Goal: Information Seeking & Learning: Learn about a topic

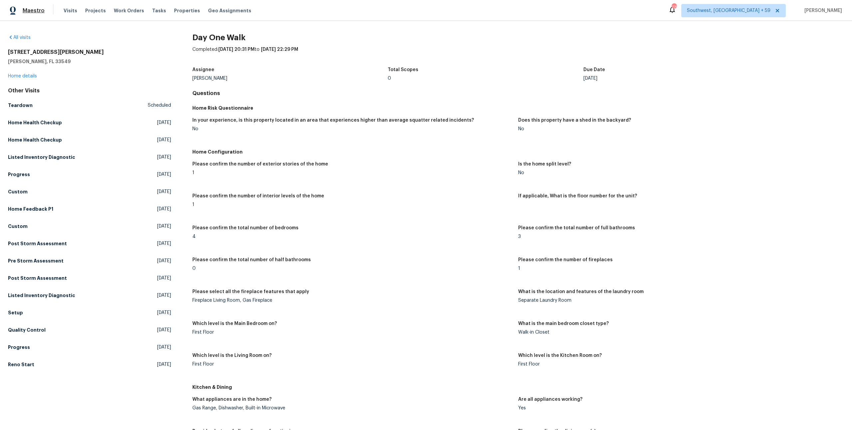
click at [27, 10] on span "Maestro" at bounding box center [34, 10] width 22 height 7
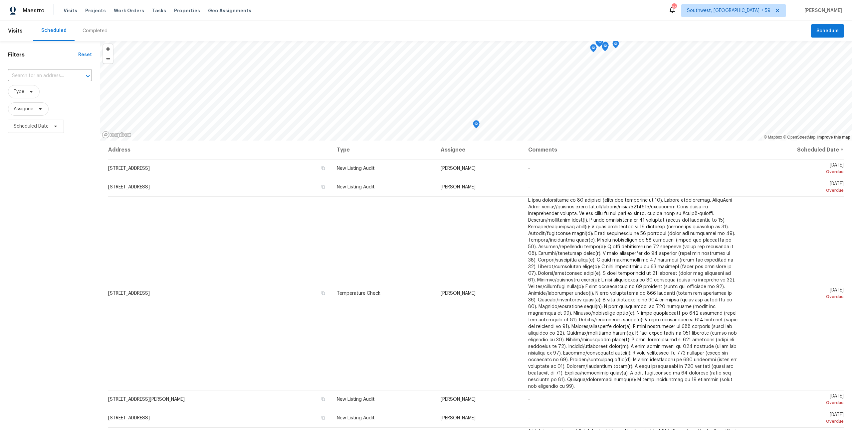
click at [95, 34] on div "Completed" at bounding box center [94, 31] width 25 height 7
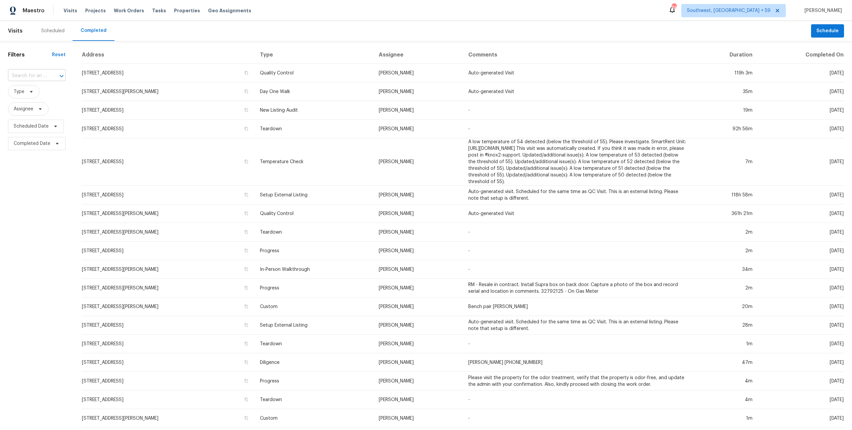
click at [31, 80] on input "text" at bounding box center [27, 76] width 39 height 10
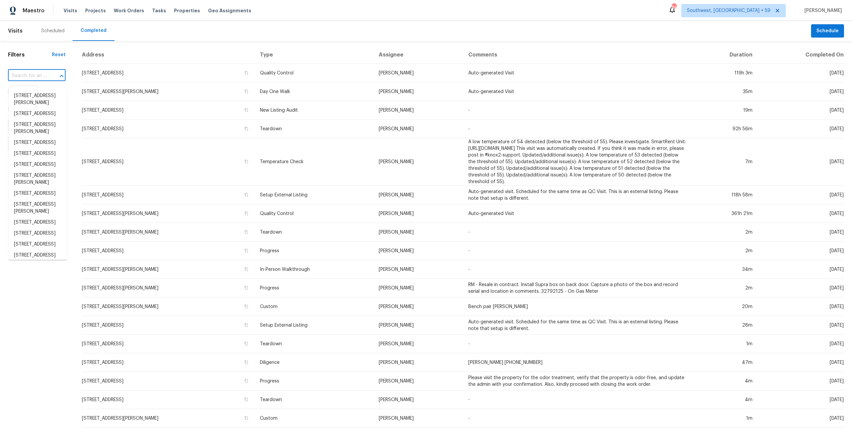
paste input "217 E Gwen St, Phoenix, AZ 85042"
type input "217 E Gwen St, Phoenix, AZ 85042"
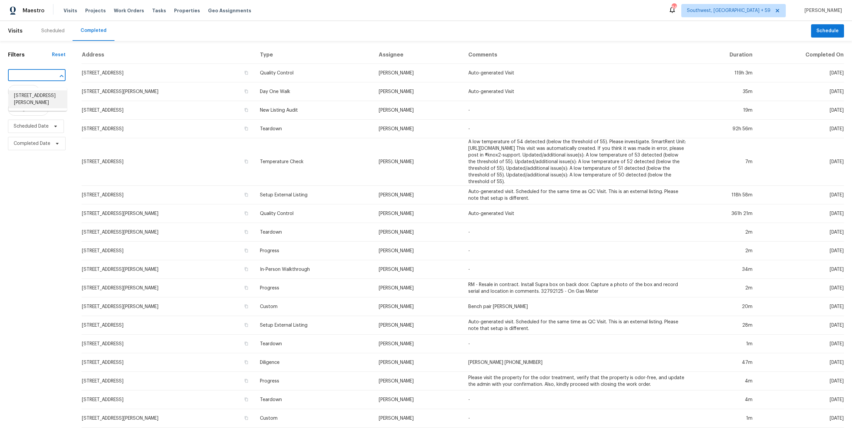
click at [30, 97] on li "217 E Gwen St, Phoenix, AZ 85042" at bounding box center [38, 99] width 58 height 18
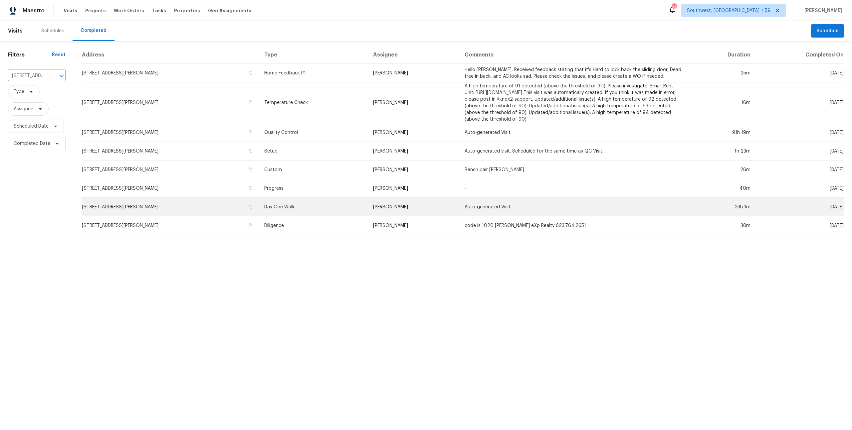
click at [190, 206] on td "217 E Gwen St, Phoenix, AZ 85042" at bounding box center [169, 207] width 177 height 19
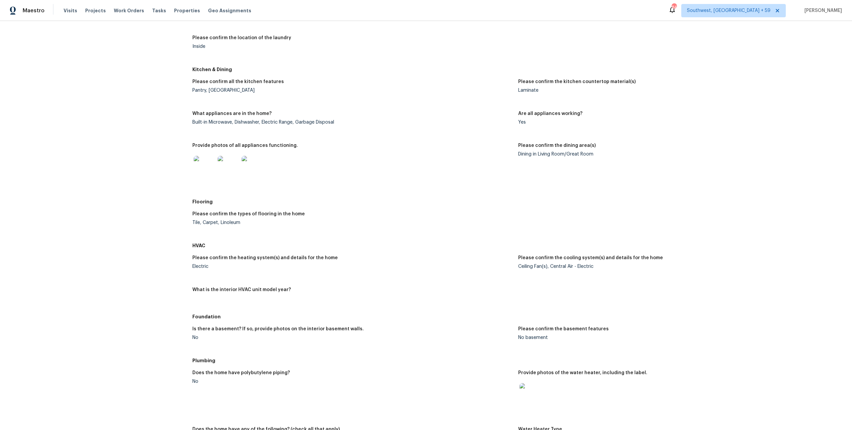
scroll to position [253, 0]
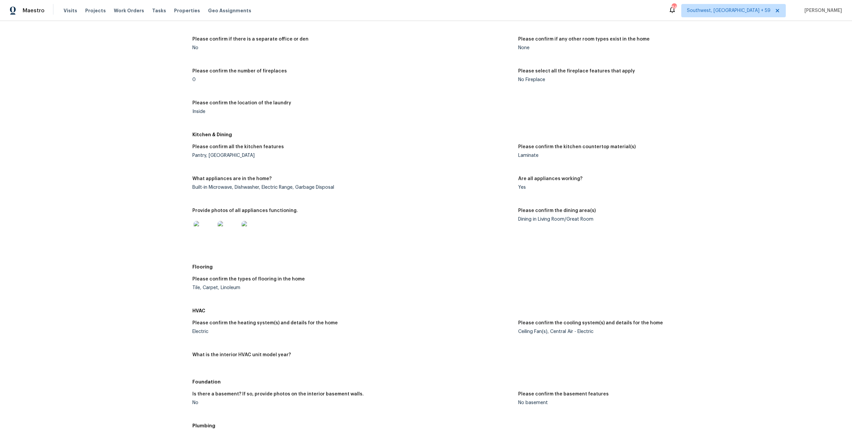
click at [198, 242] on img at bounding box center [204, 231] width 21 height 21
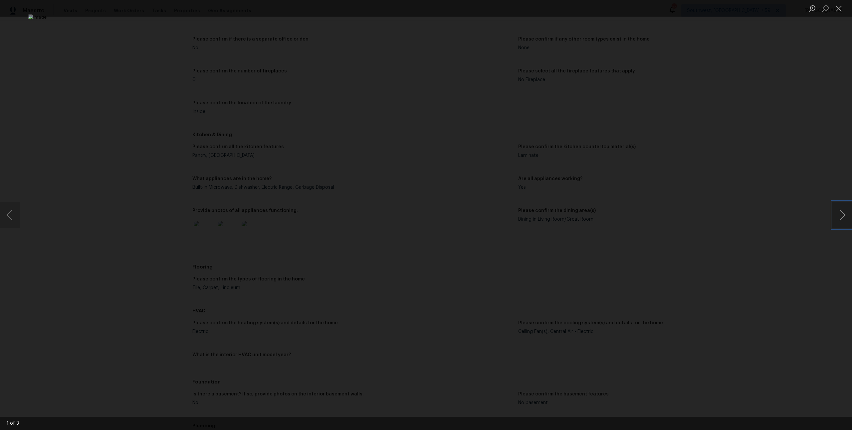
click at [837, 211] on button "Next image" at bounding box center [842, 215] width 20 height 27
click at [839, 13] on button "Close lightbox" at bounding box center [838, 9] width 13 height 12
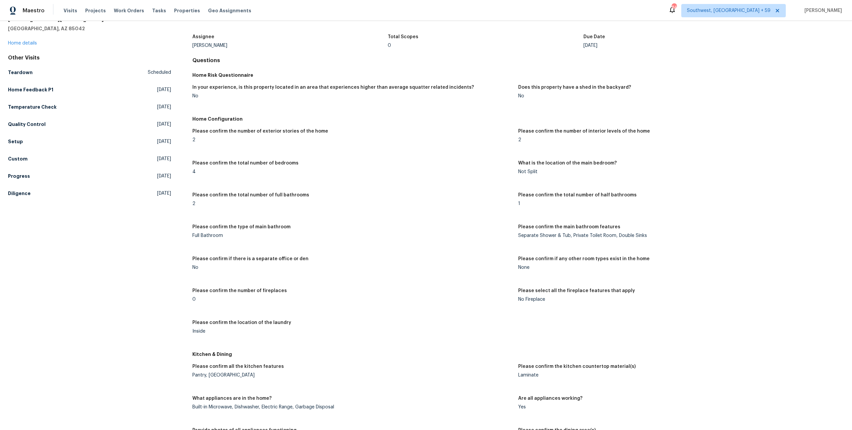
scroll to position [0, 0]
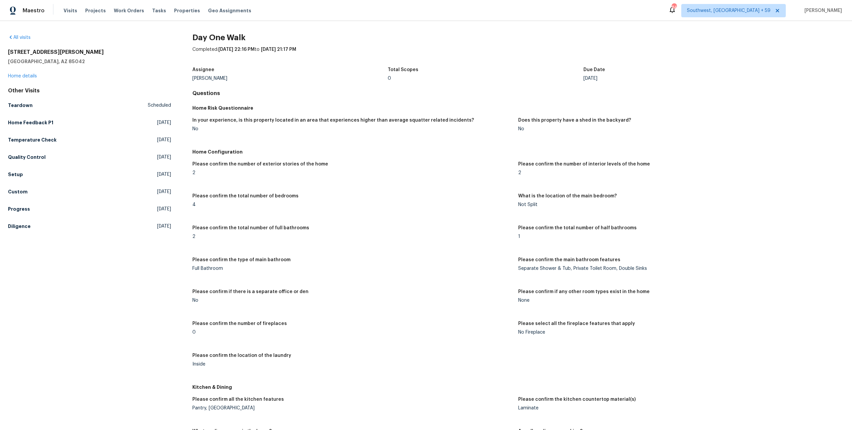
click at [23, 83] on div "All visits 217 E Gwen St Phoenix, AZ 85042 Home details Other Visits Teardown S…" at bounding box center [89, 133] width 163 height 198
click at [24, 80] on div "217 E Gwen St Phoenix, AZ 85042 Home details" at bounding box center [89, 64] width 163 height 31
click at [25, 79] on link "Home details" at bounding box center [22, 76] width 29 height 5
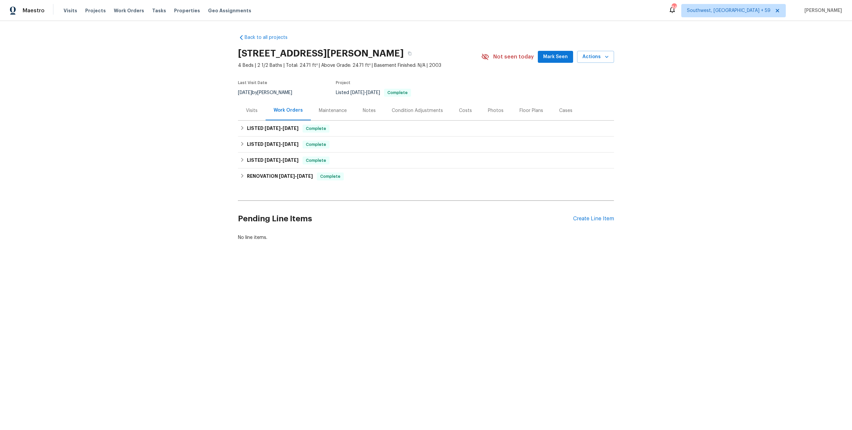
click at [421, 114] on div "Condition Adjustments" at bounding box center [417, 110] width 51 height 7
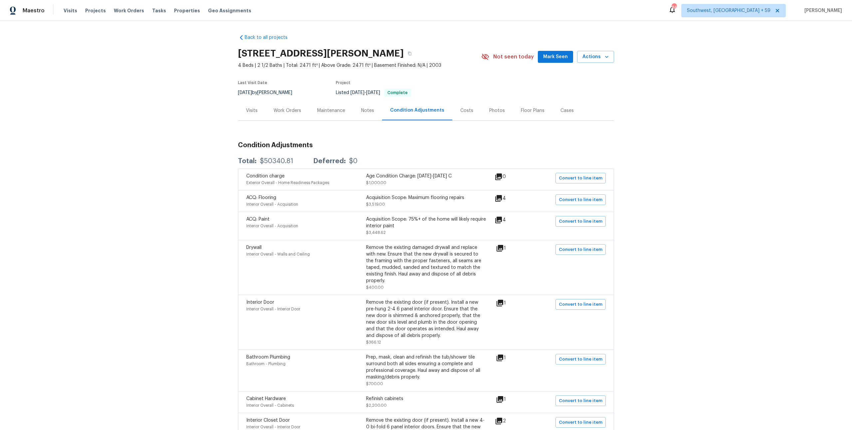
click at [353, 116] on div "Maintenance" at bounding box center [331, 111] width 44 height 20
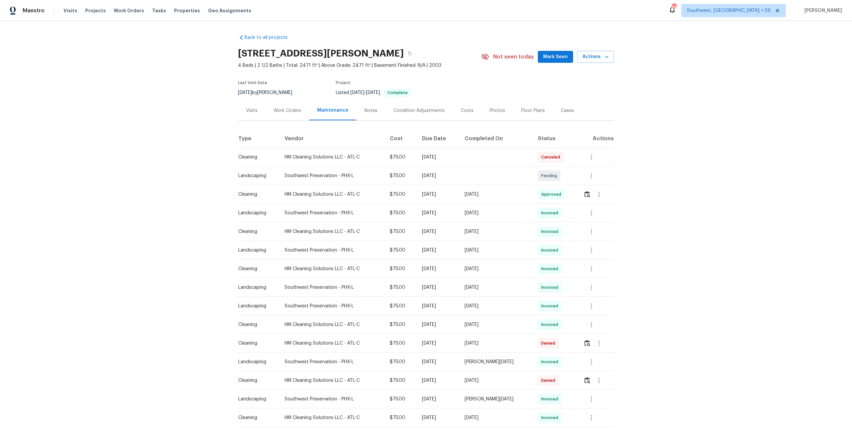
click at [371, 114] on div "Notes" at bounding box center [370, 110] width 13 height 7
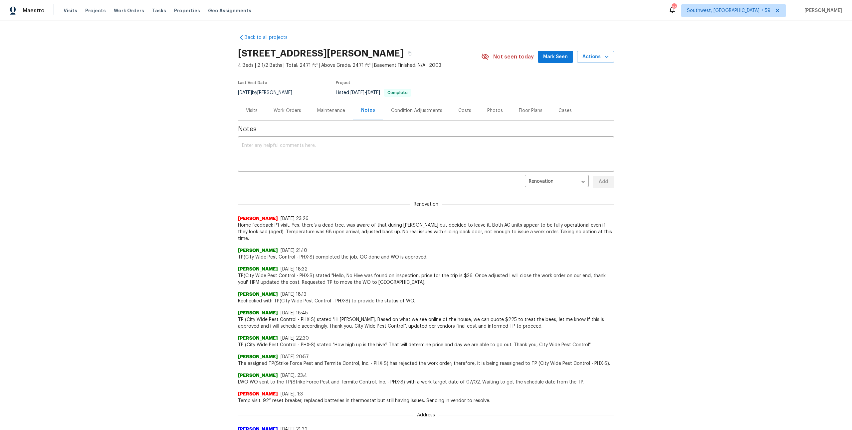
click at [251, 113] on div "Visits" at bounding box center [252, 111] width 28 height 20
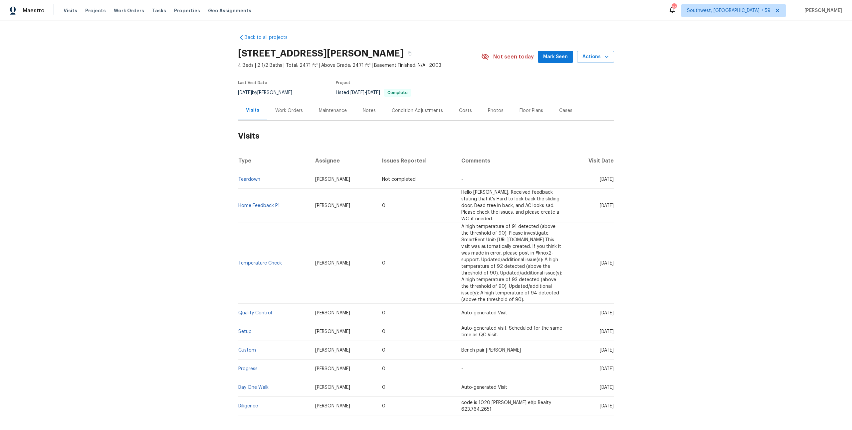
click at [501, 114] on div "Photos" at bounding box center [496, 110] width 16 height 7
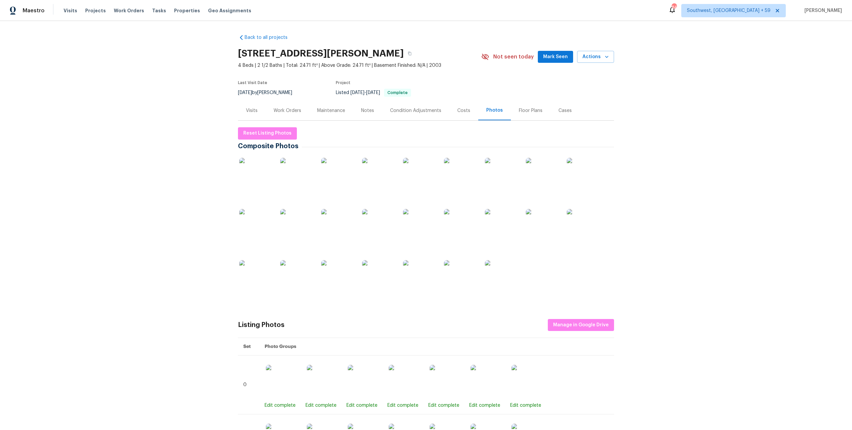
click at [571, 114] on div "Cases" at bounding box center [564, 110] width 13 height 7
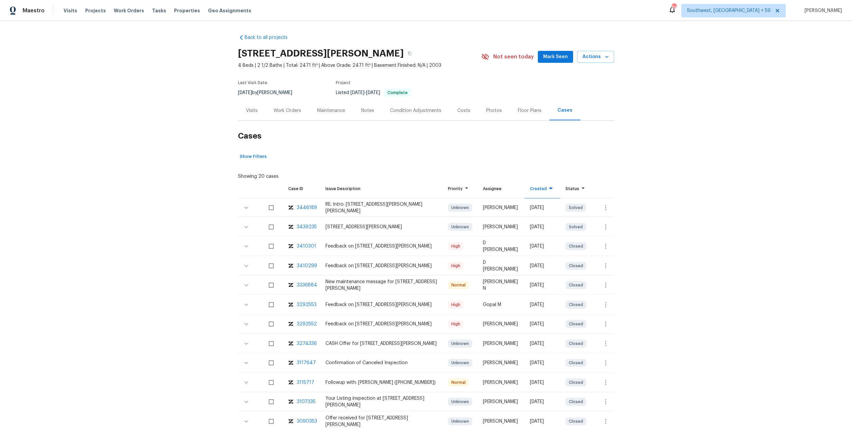
click at [247, 114] on div "Visits" at bounding box center [252, 110] width 12 height 7
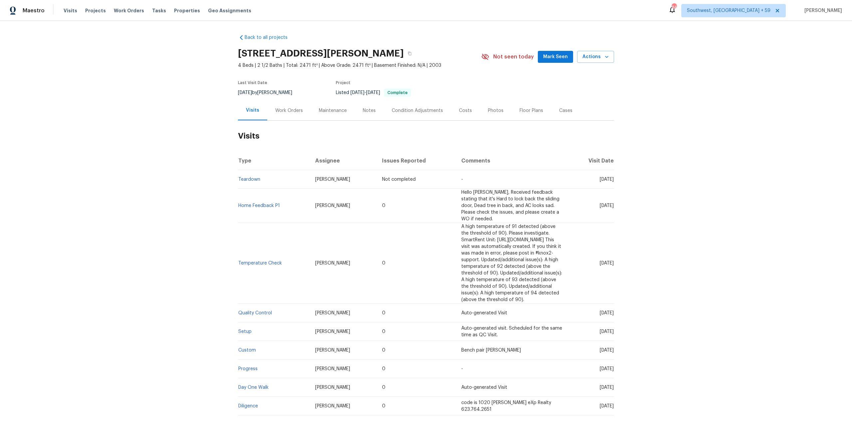
click at [286, 120] on div "Work Orders" at bounding box center [289, 111] width 44 height 20
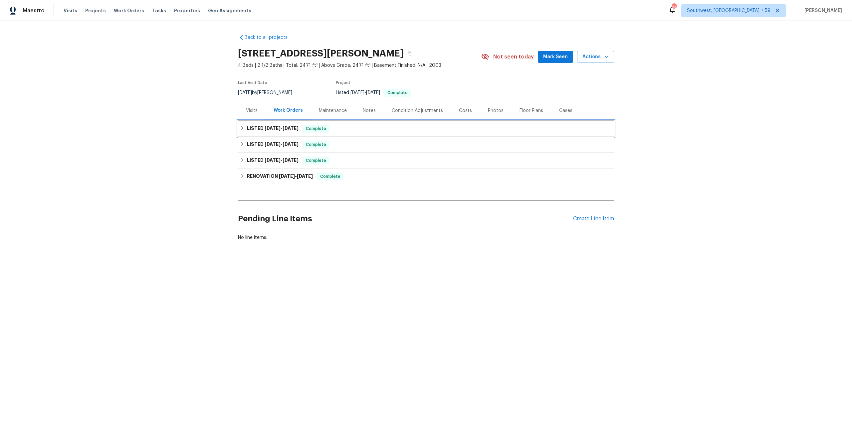
click at [285, 137] on div "LISTED 6/30/25 - 7/8/25 Complete" at bounding box center [426, 129] width 376 height 16
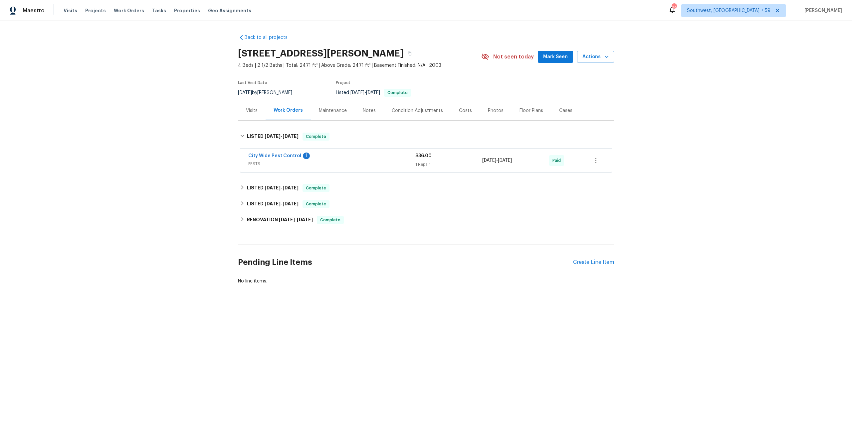
click at [294, 167] on span "PESTS" at bounding box center [331, 164] width 167 height 7
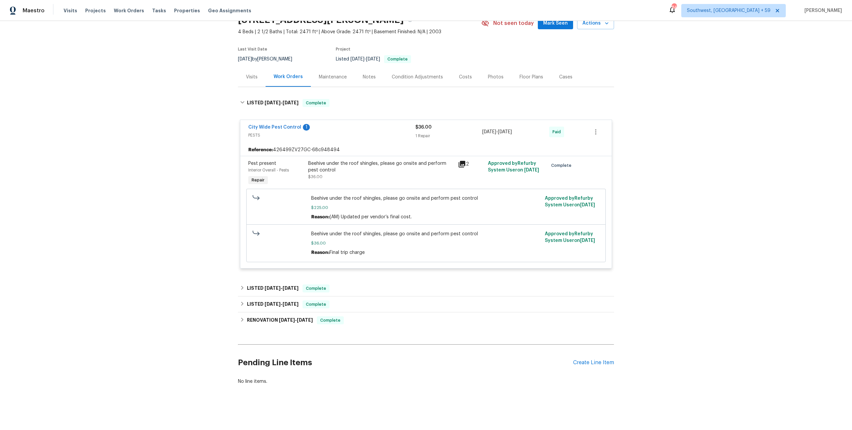
scroll to position [53, 0]
click at [288, 288] on span "5/12/25 - 5/23/25" at bounding box center [281, 288] width 34 height 5
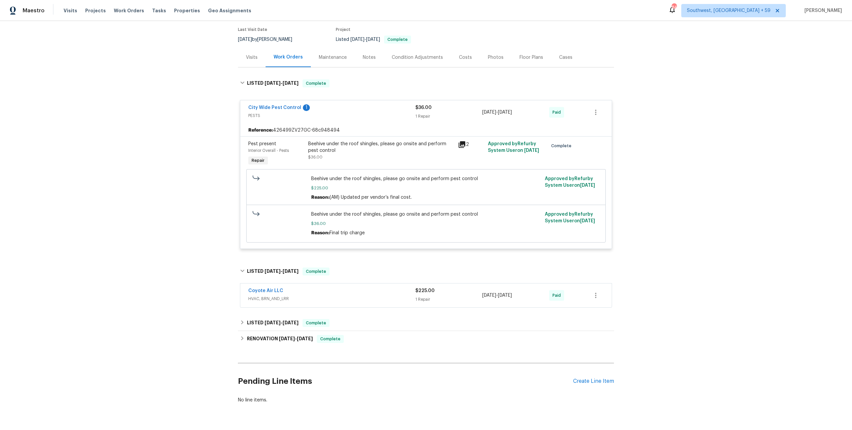
click at [289, 302] on span "HVAC, BRN_AND_LRR" at bounding box center [331, 299] width 167 height 7
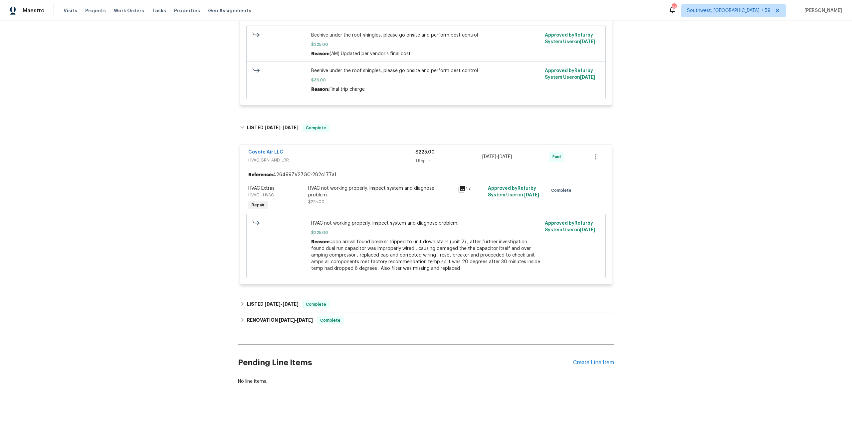
scroll to position [230, 0]
click at [283, 304] on div "LISTED 4/1/25 - 4/2/25 Complete" at bounding box center [426, 305] width 376 height 16
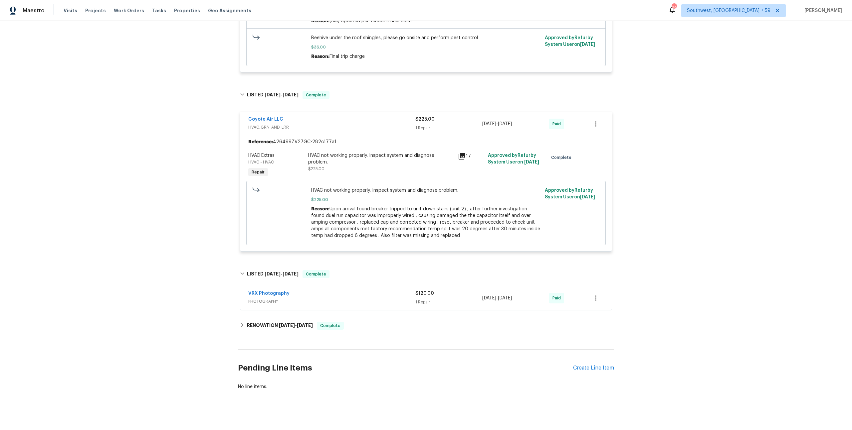
click at [288, 310] on div "VRX Photography PHOTOGRAPHY $120.00 1 Repair 4/1/2025 - 4/2/2025 Paid" at bounding box center [425, 298] width 371 height 24
click at [262, 305] on span "PHOTOGRAPHY" at bounding box center [331, 301] width 167 height 7
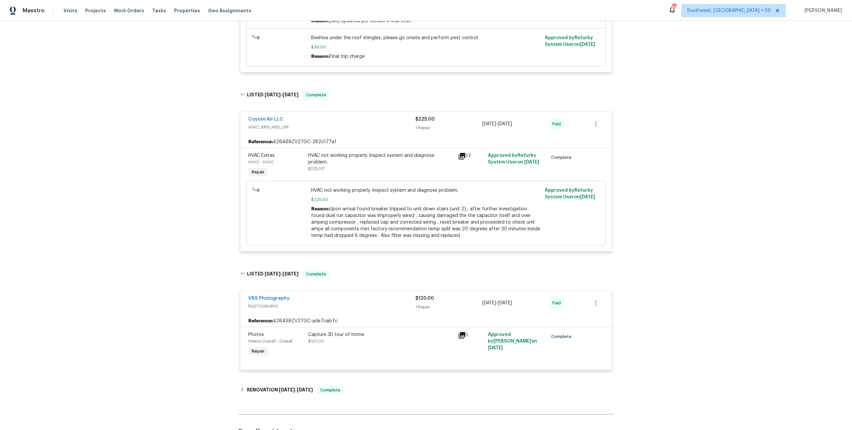
scroll to position [339, 0]
